Goal: Task Accomplishment & Management: Manage account settings

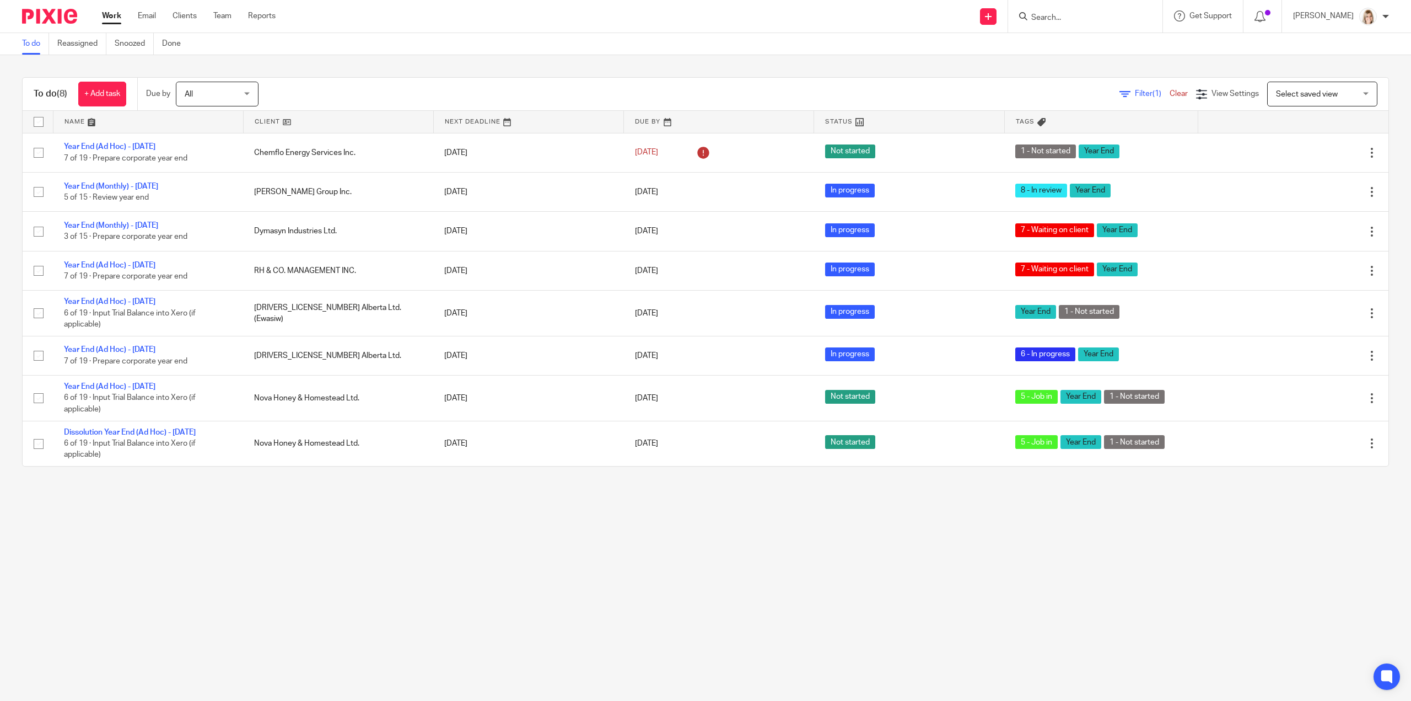
drag, startPoint x: 1063, startPoint y: 30, endPoint x: 1068, endPoint y: 19, distance: 12.3
click at [1066, 24] on div at bounding box center [1085, 16] width 154 height 33
click at [1069, 18] on input "Search" at bounding box center [1079, 18] width 99 height 10
type input "964138"
click at [1129, 61] on link at bounding box center [1121, 52] width 186 height 34
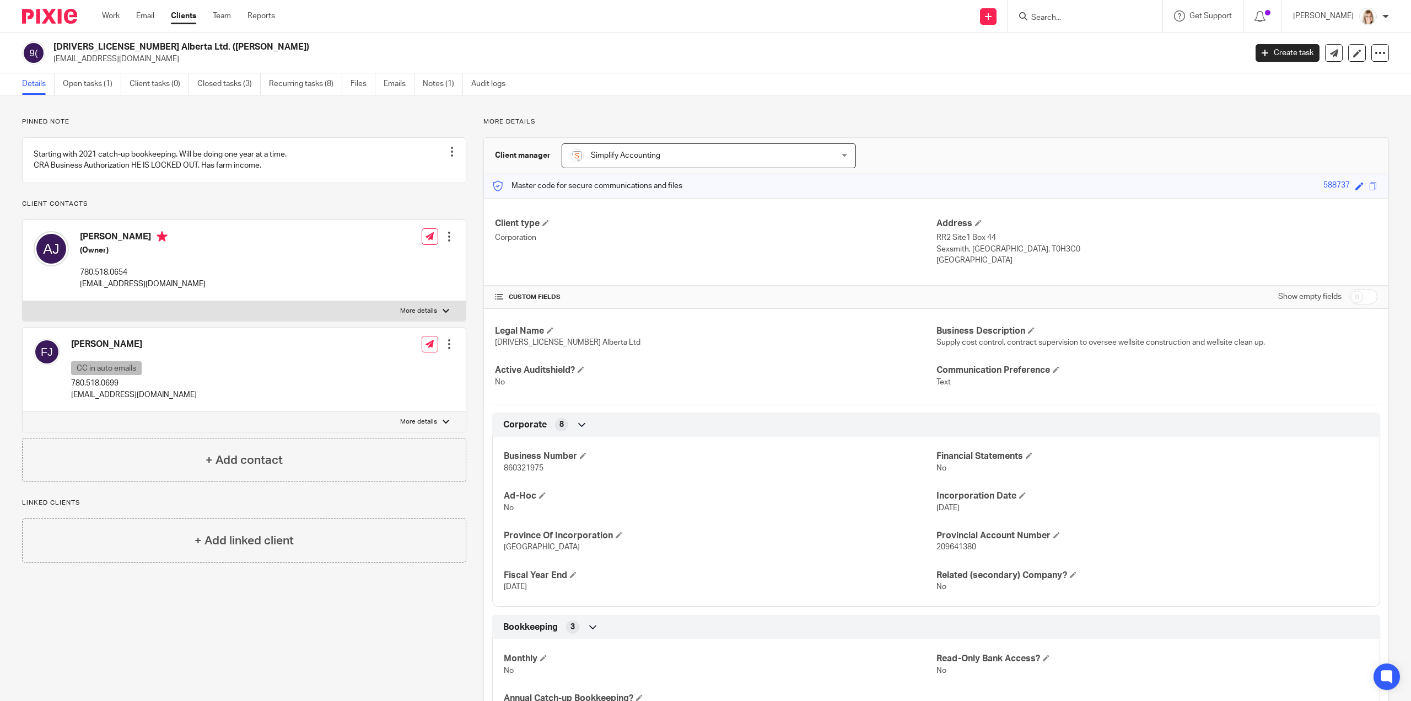
click at [1066, 16] on input "Search" at bounding box center [1079, 18] width 99 height 10
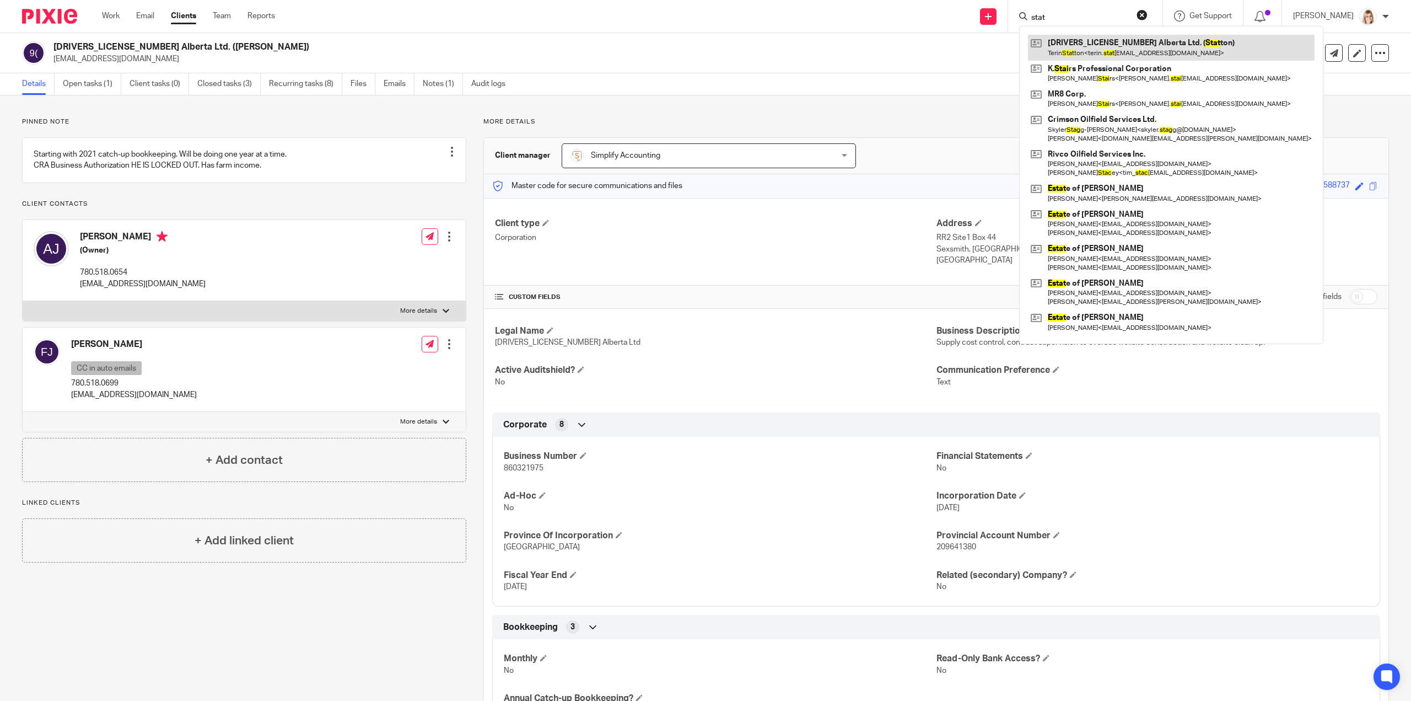
type input "stat"
click at [1151, 47] on link at bounding box center [1171, 47] width 287 height 25
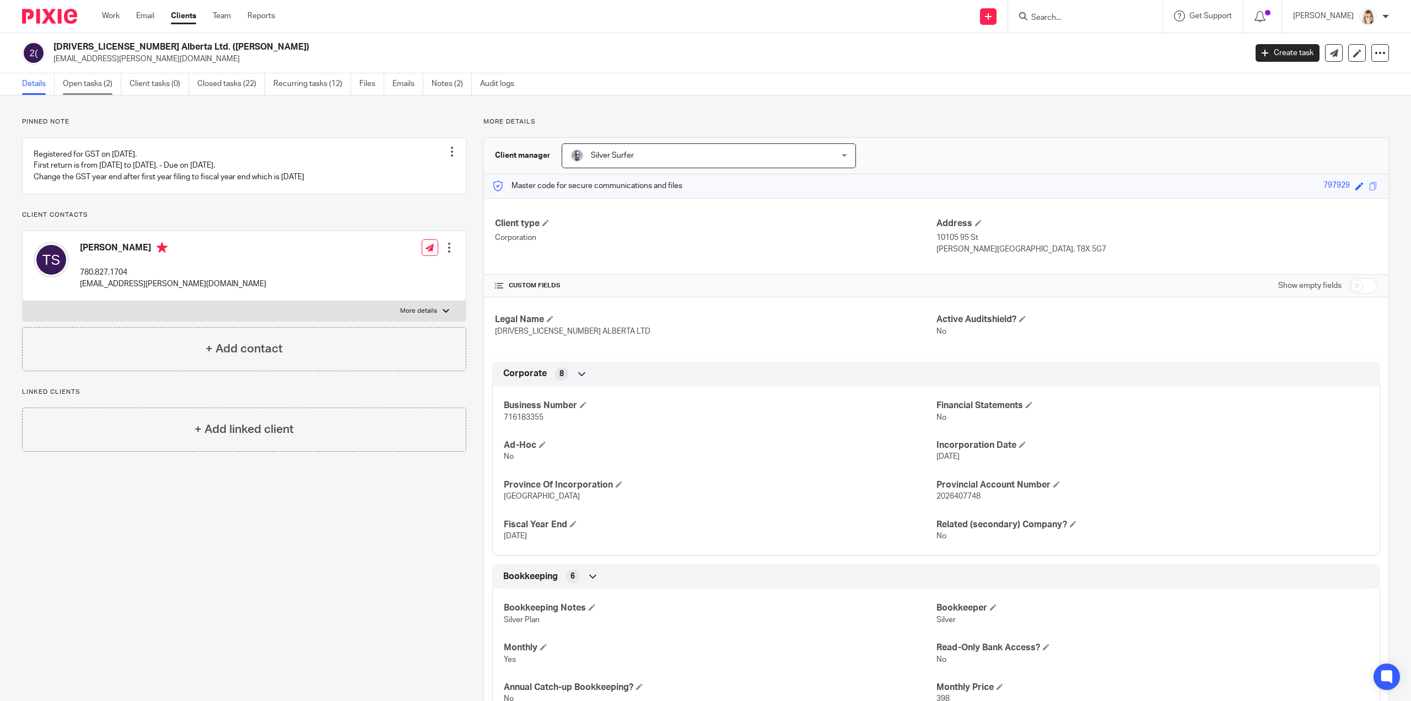
click at [77, 82] on link "Open tasks (2)" at bounding box center [92, 83] width 58 height 21
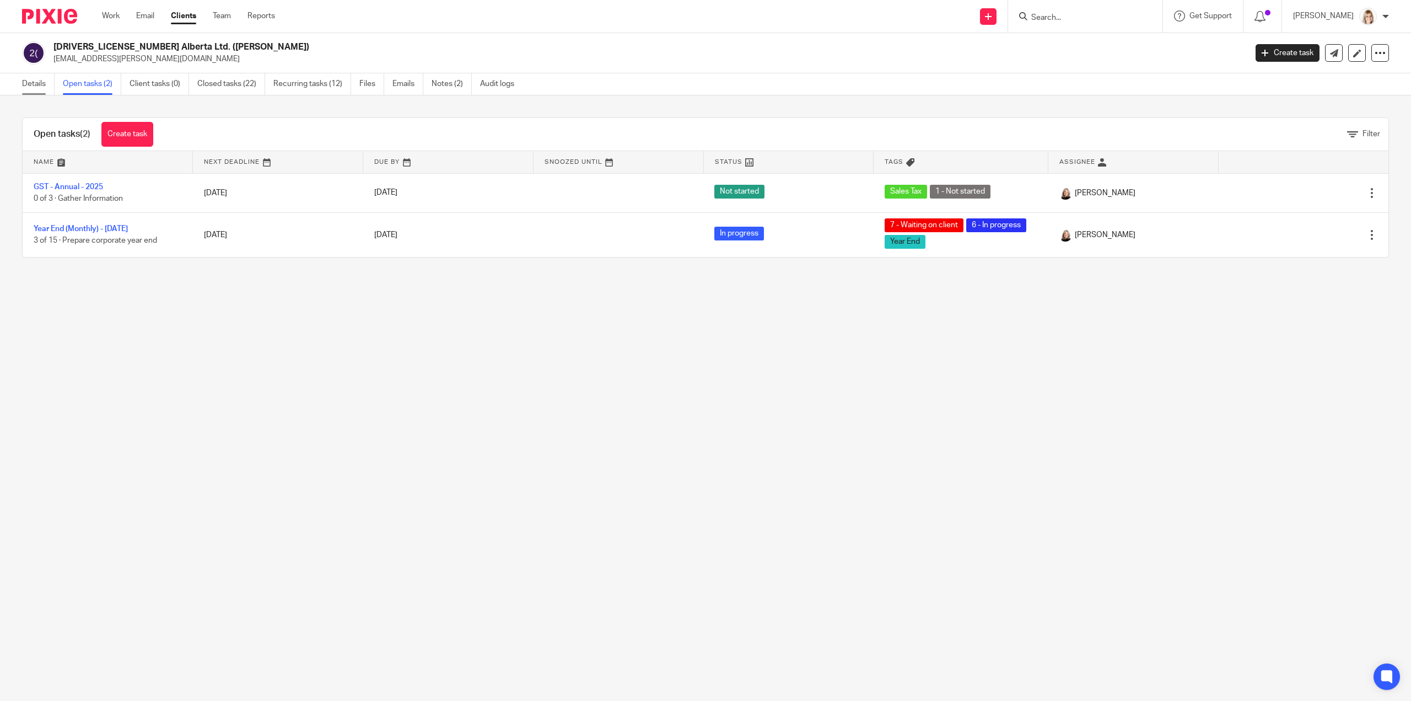
click at [39, 84] on link "Details" at bounding box center [38, 83] width 33 height 21
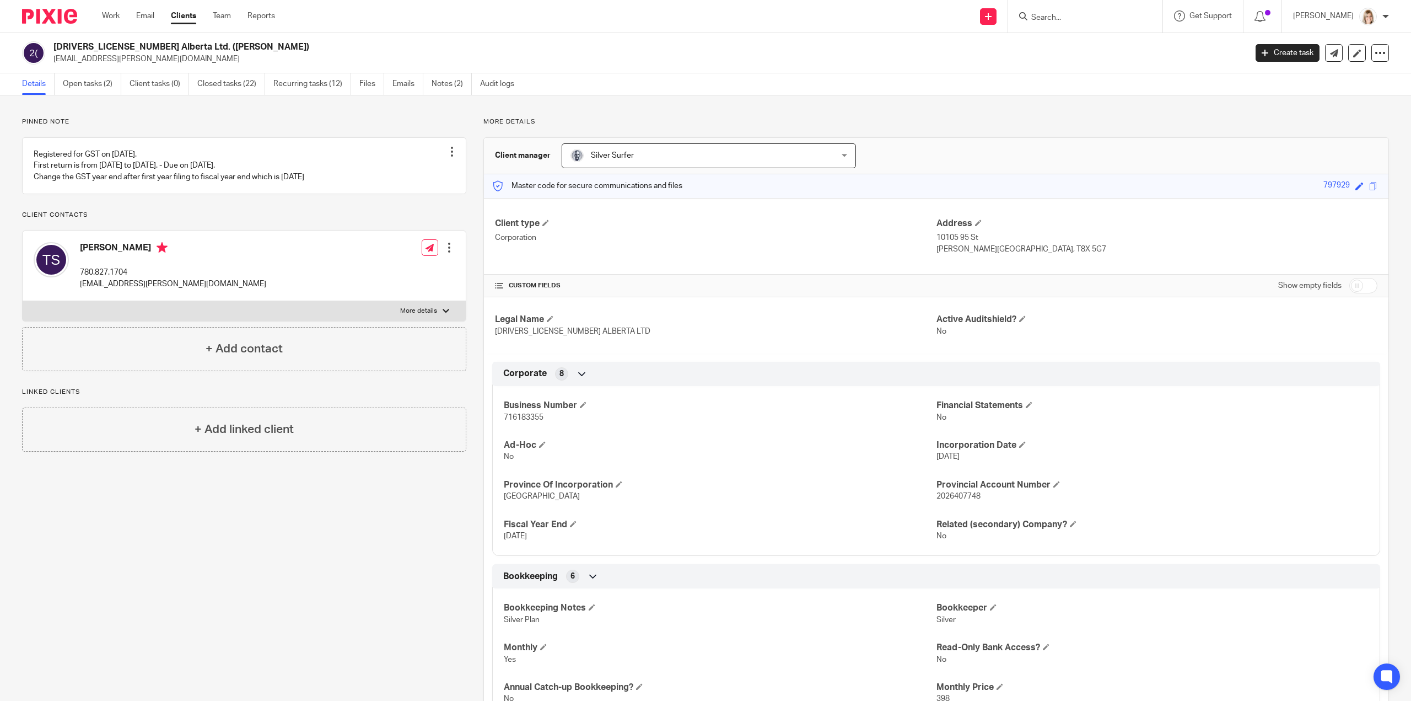
click at [1088, 21] on input "Search" at bounding box center [1079, 18] width 99 height 10
click at [1093, 17] on input "Search" at bounding box center [1079, 18] width 99 height 10
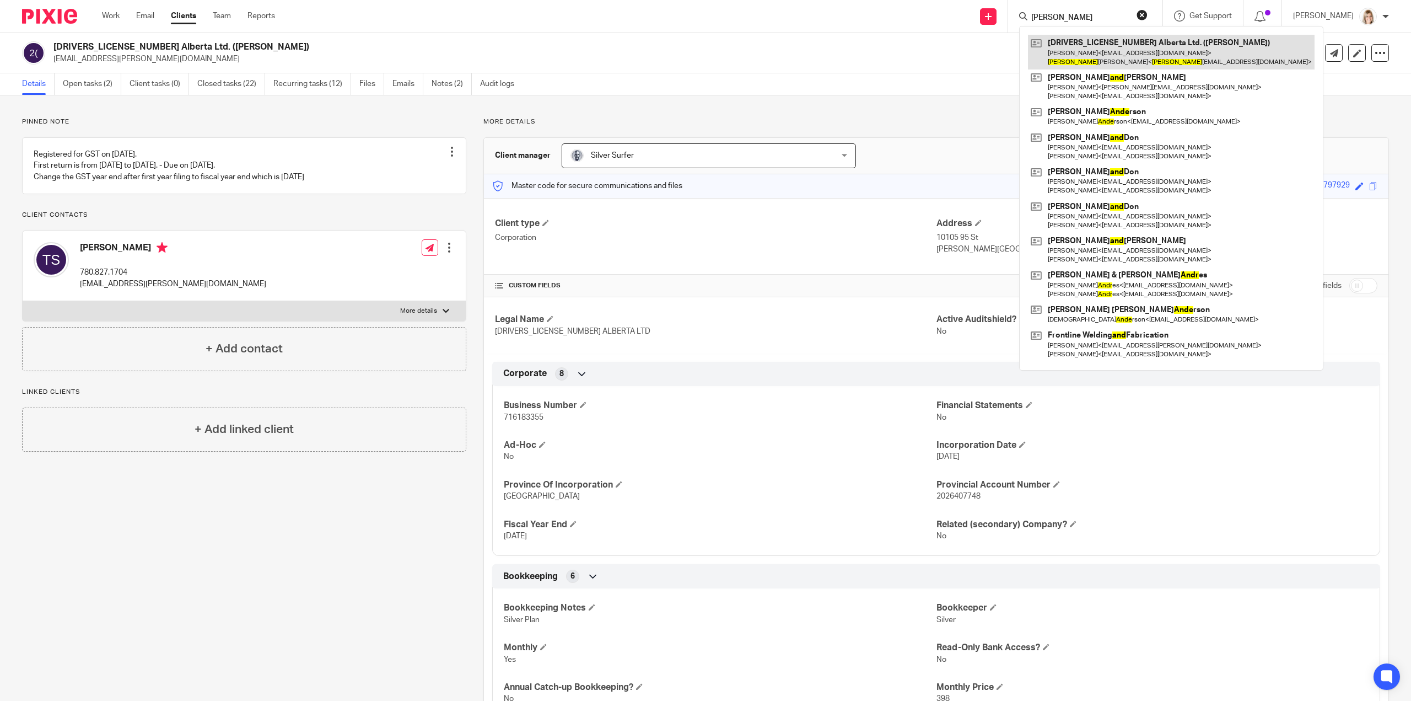
type input "andy"
click at [1127, 54] on link at bounding box center [1171, 52] width 287 height 34
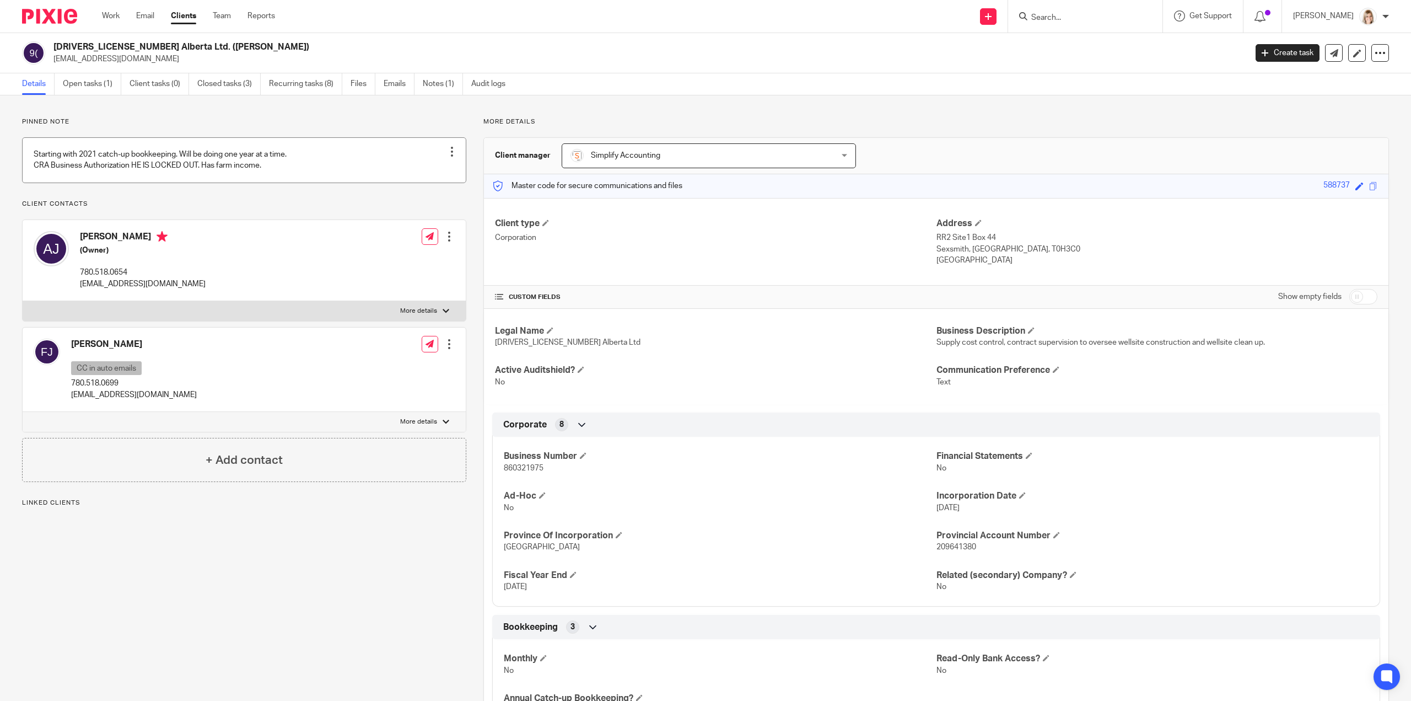
click at [337, 171] on link at bounding box center [244, 160] width 443 height 45
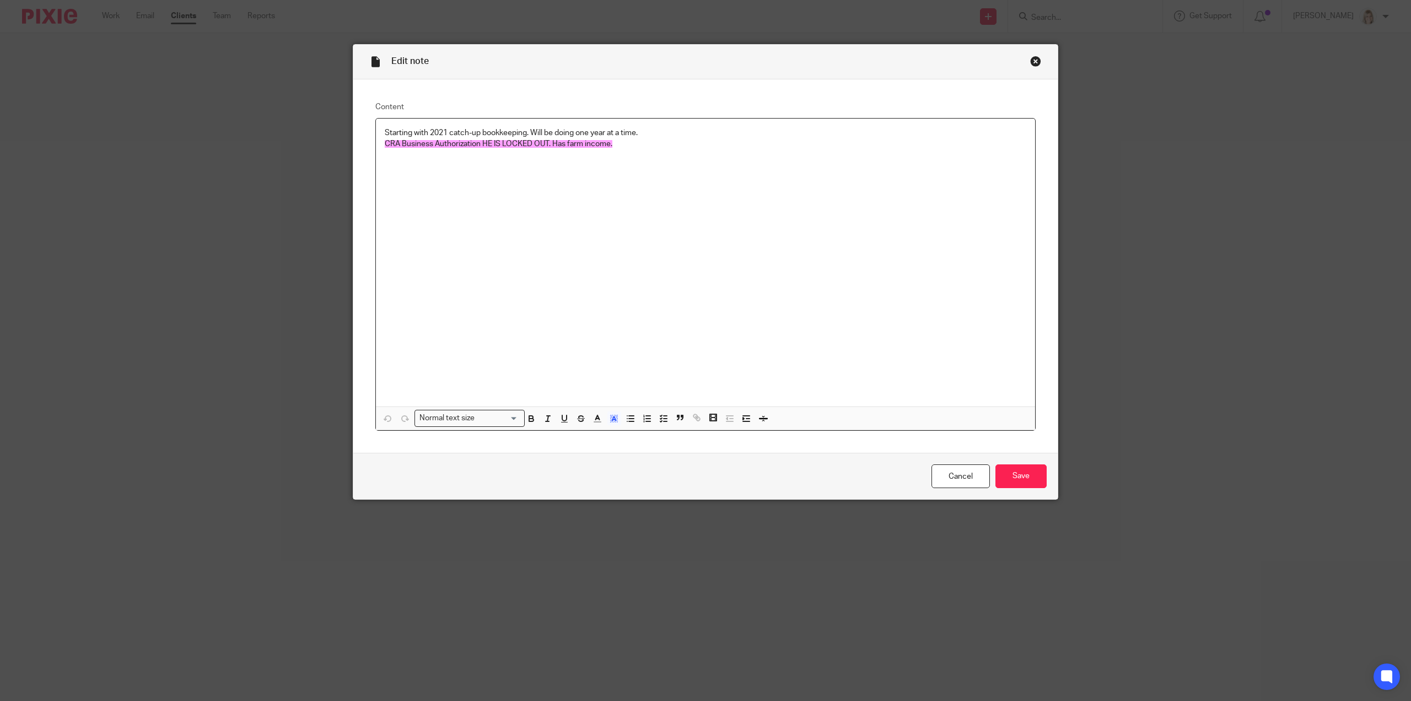
click at [618, 141] on p "CRA Business Authorization HE IS LOCKED OUT. Has farm income." at bounding box center [706, 143] width 642 height 11
click at [611, 147] on p "CRA Business Authorization HE IS LOCKED OUT. Has farm income." at bounding box center [706, 143] width 642 height 11
drag, startPoint x: 647, startPoint y: 185, endPoint x: 616, endPoint y: 173, distance: 32.7
click at [642, 184] on div "Starting with 2021 catch-up bookkeeping. Will be doing one year at a time. CRA …" at bounding box center [705, 263] width 659 height 288
click at [620, 168] on p "WE can not file his GST. Once we get him up to date and have his" at bounding box center [706, 166] width 642 height 11
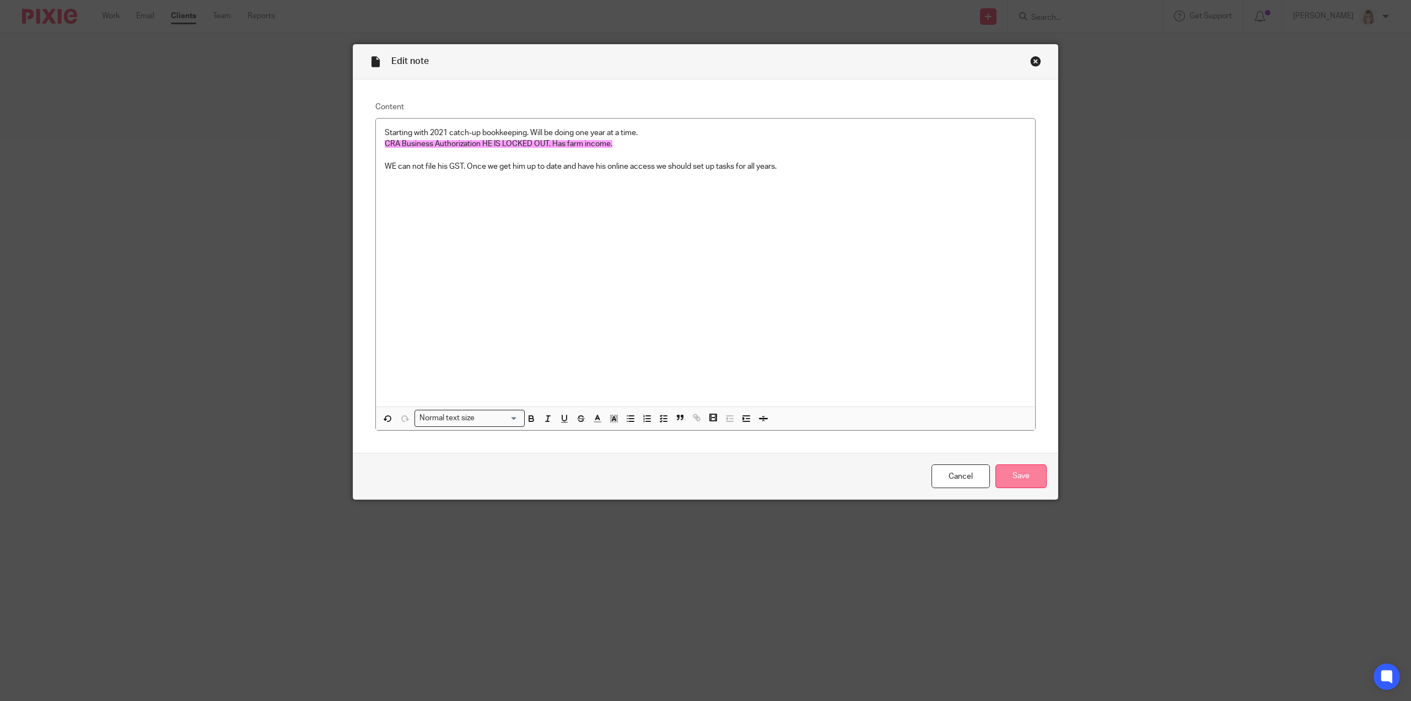
click at [1006, 477] on input "Save" at bounding box center [1021, 476] width 51 height 24
